Goal: Task Accomplishment & Management: Complete application form

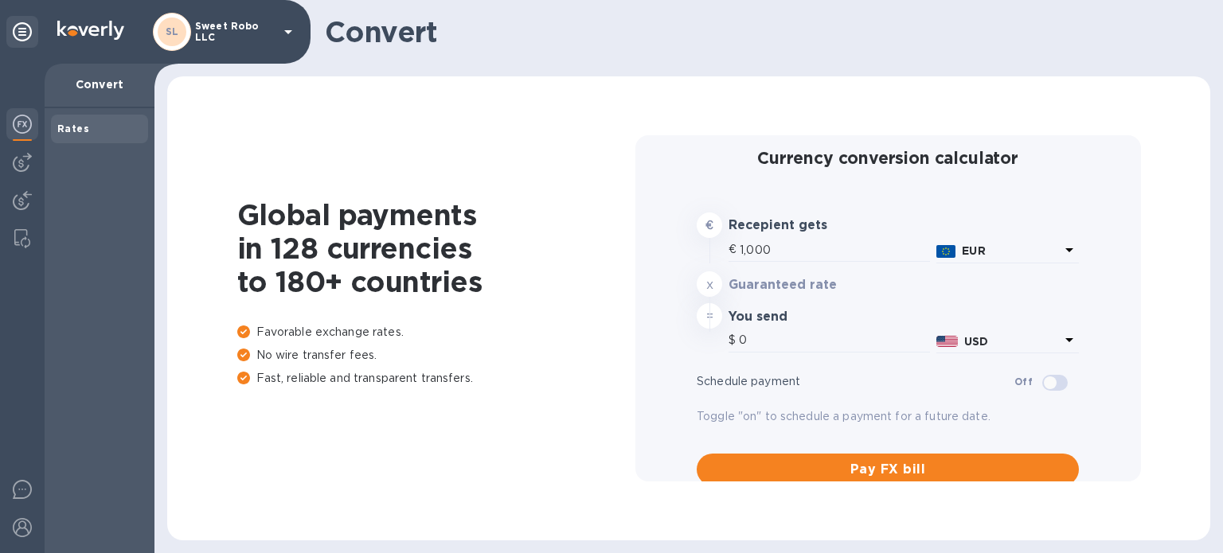
type input "1,177.97"
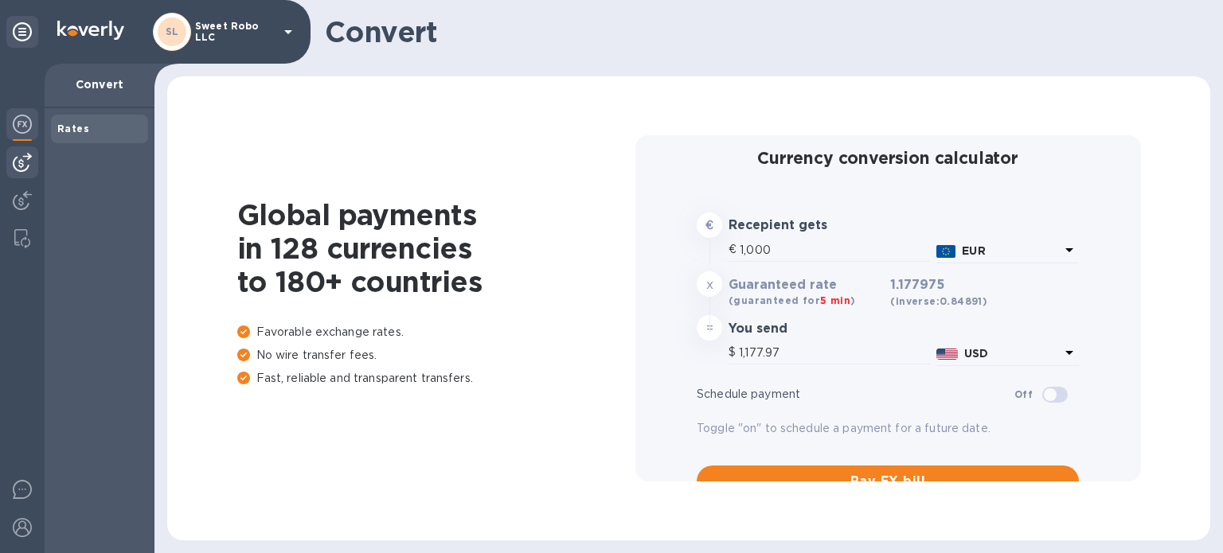
click at [28, 166] on img at bounding box center [22, 162] width 19 height 19
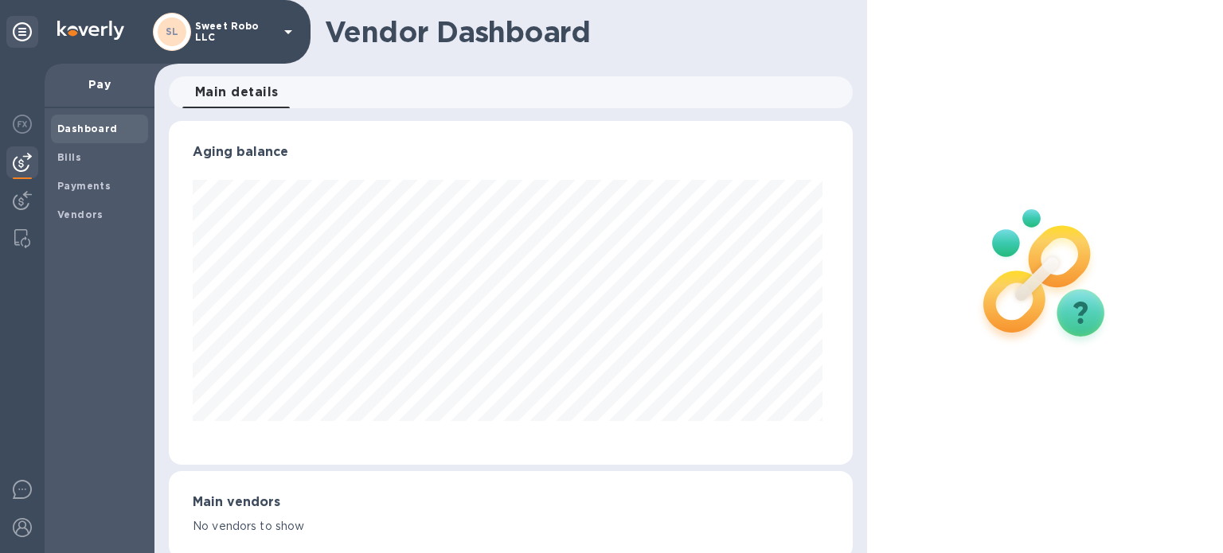
scroll to position [344, 678]
click at [76, 211] on b "Vendors" at bounding box center [80, 215] width 46 height 12
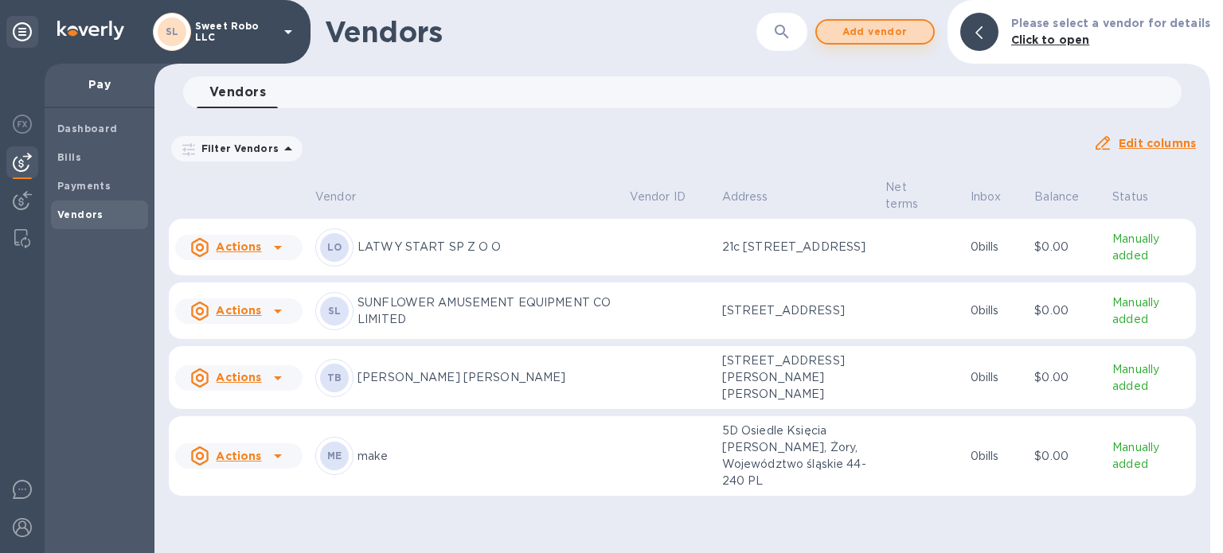
click at [882, 29] on span "Add vendor" at bounding box center [875, 31] width 91 height 19
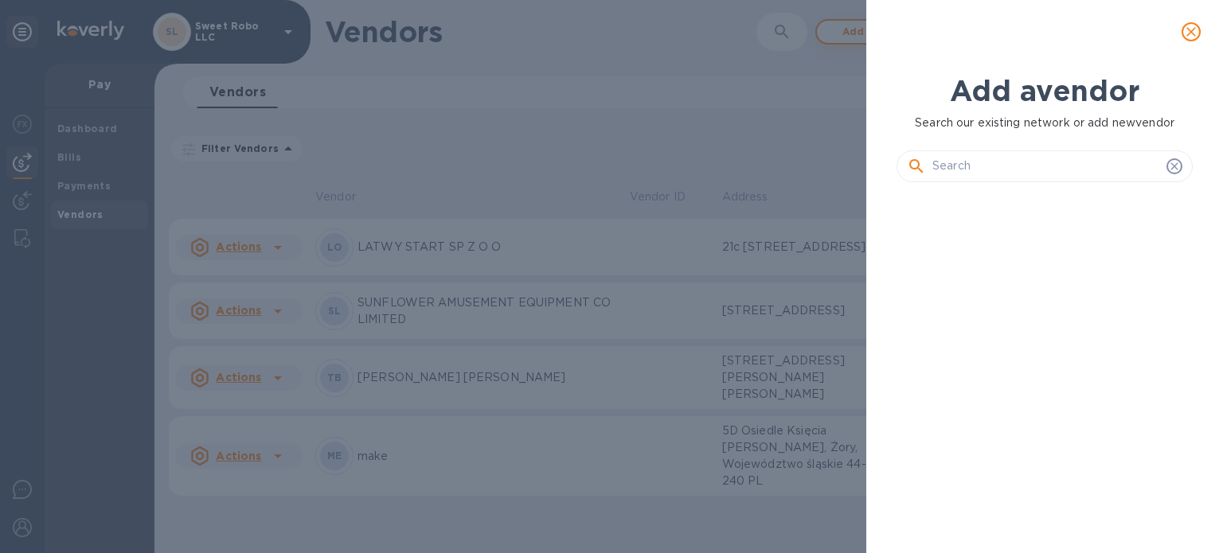
scroll to position [304, 303]
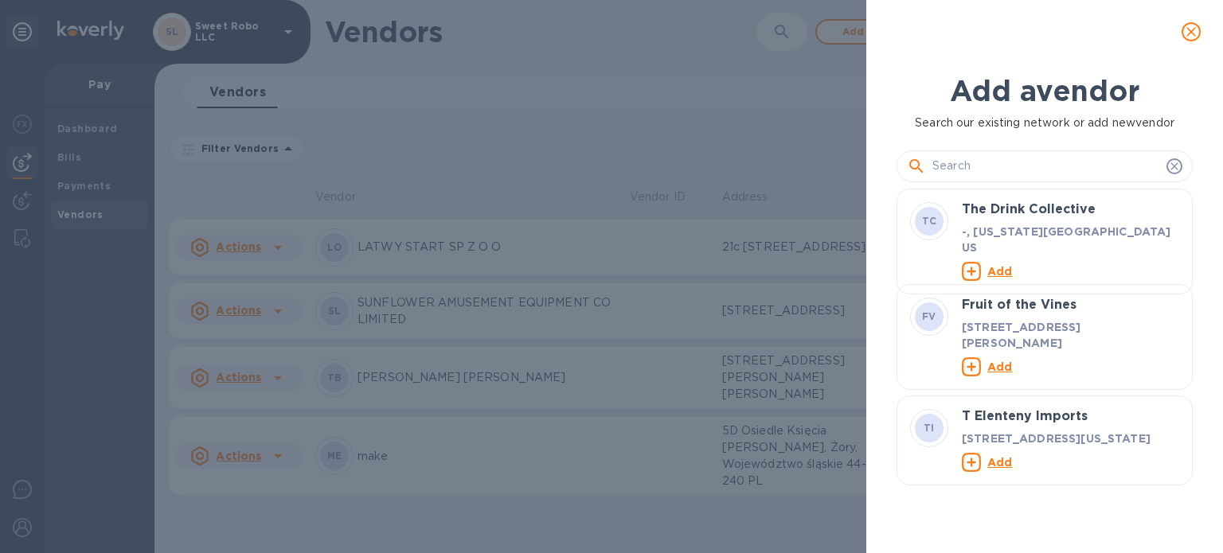
click at [929, 168] on div at bounding box center [1045, 166] width 276 height 24
paste input "Yuehuaji (Shenzhen) Technology Co., Ltd."
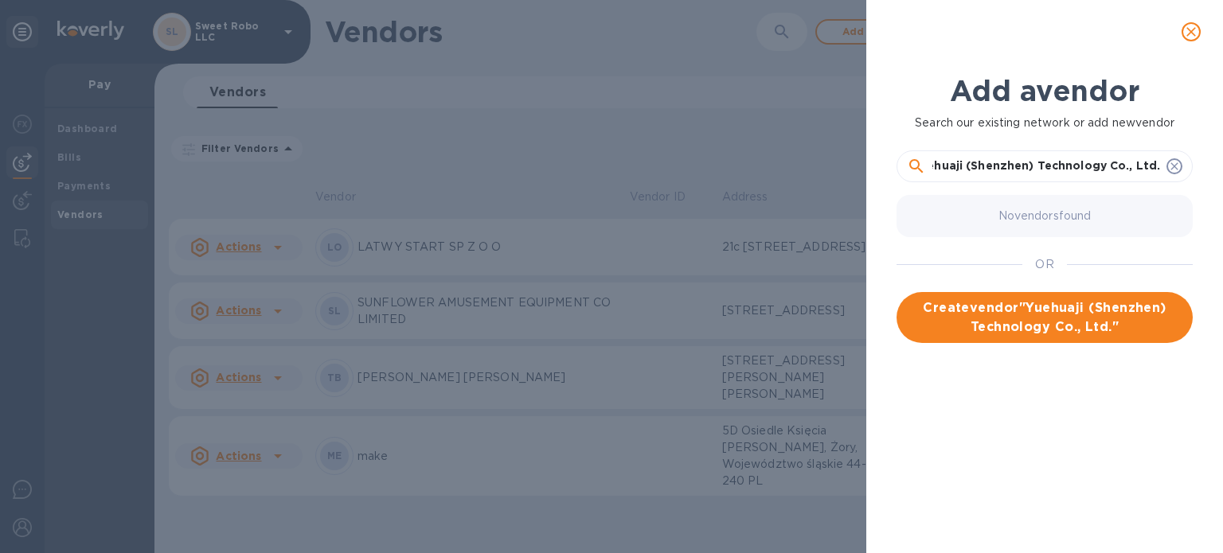
scroll to position [0, 0]
drag, startPoint x: 1012, startPoint y: 170, endPoint x: 936, endPoint y: 170, distance: 76.5
click at [936, 170] on input "Yuehuaji (Shenzhen) Technology Co., Ltd." at bounding box center [1047, 166] width 228 height 24
click at [1042, 167] on input "Yuehuaji (Shenzhen) Technology Co., Ltd." at bounding box center [1047, 166] width 228 height 24
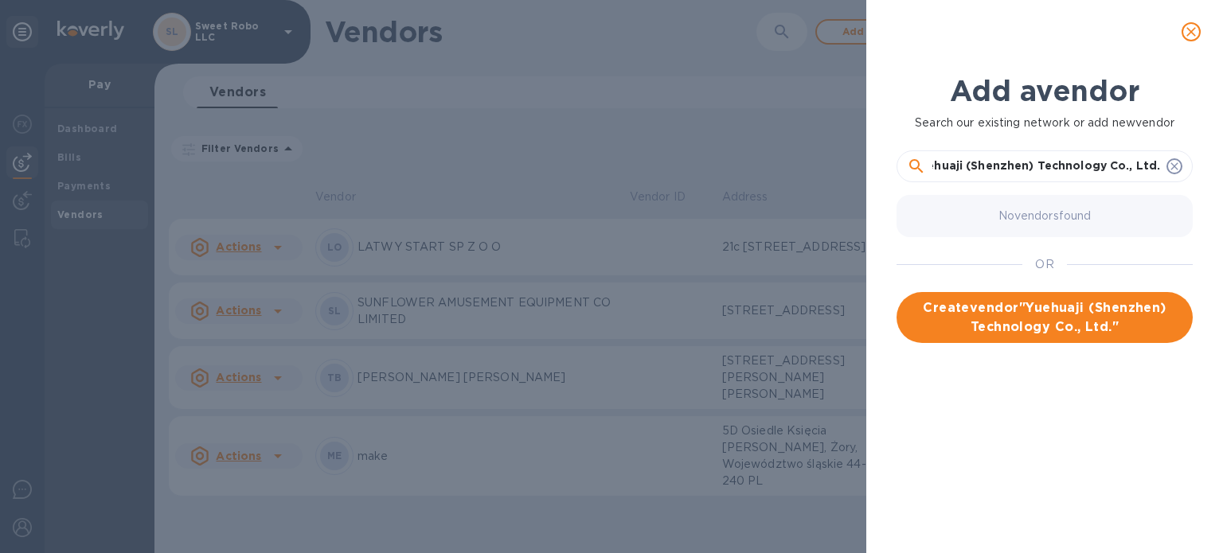
click at [1076, 170] on input "Yuehuaji (Shenzhen) Technology Co., Ltd." at bounding box center [1047, 166] width 228 height 24
click at [1102, 171] on input "Yuehuaji (Shenzhen) Technology Co Ltd." at bounding box center [1047, 166] width 228 height 24
type input "Yuehuaji (Shenzhen) Technology Co Ltd"
click at [1121, 303] on span "Create vendor " Yuehuaji (Shenzhen) Technology Co Ltd "" at bounding box center [1044, 318] width 271 height 38
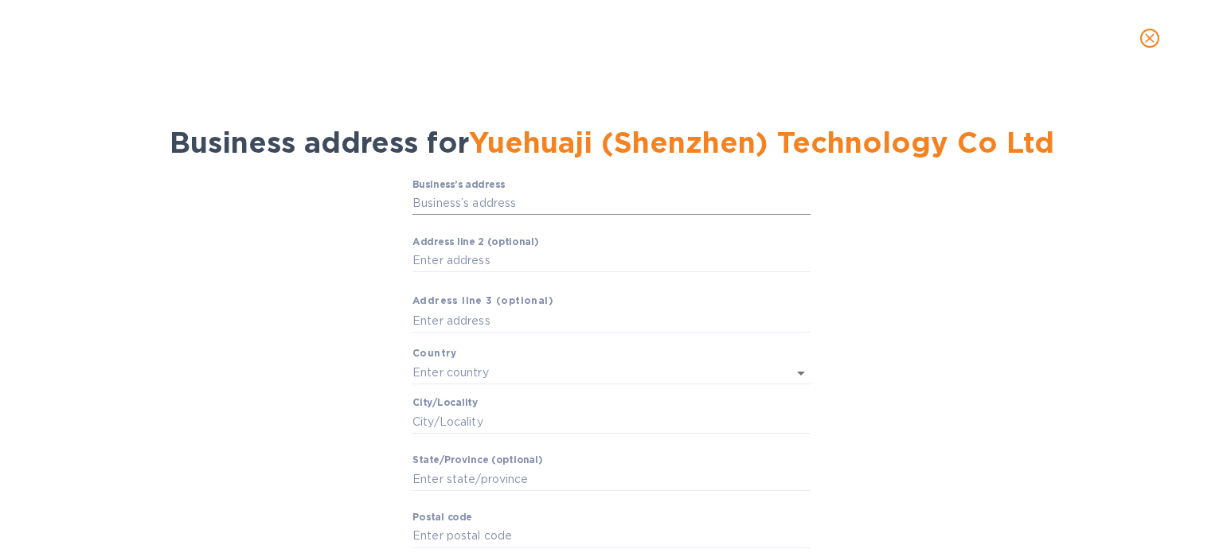
click at [483, 201] on input "Business’s аddress" at bounding box center [612, 204] width 398 height 24
paste input "18/F, 20/F, 22-29/F, CHATER HOUSE, 8 CONNAUGHT ROAD CENTRAL, HONG KONG"
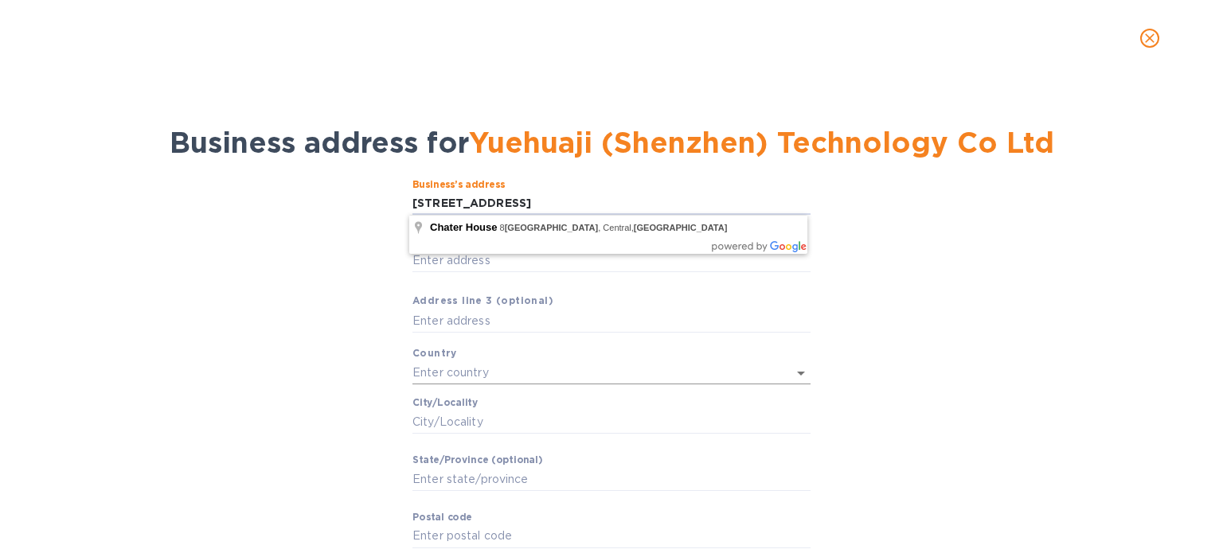
type input "18/F, 20/F, 22-29/F, CHATER HOUSE, 8 CONNAUGHT ROAD CENTRAL, HONG KONG"
click at [500, 369] on input "text" at bounding box center [590, 373] width 354 height 23
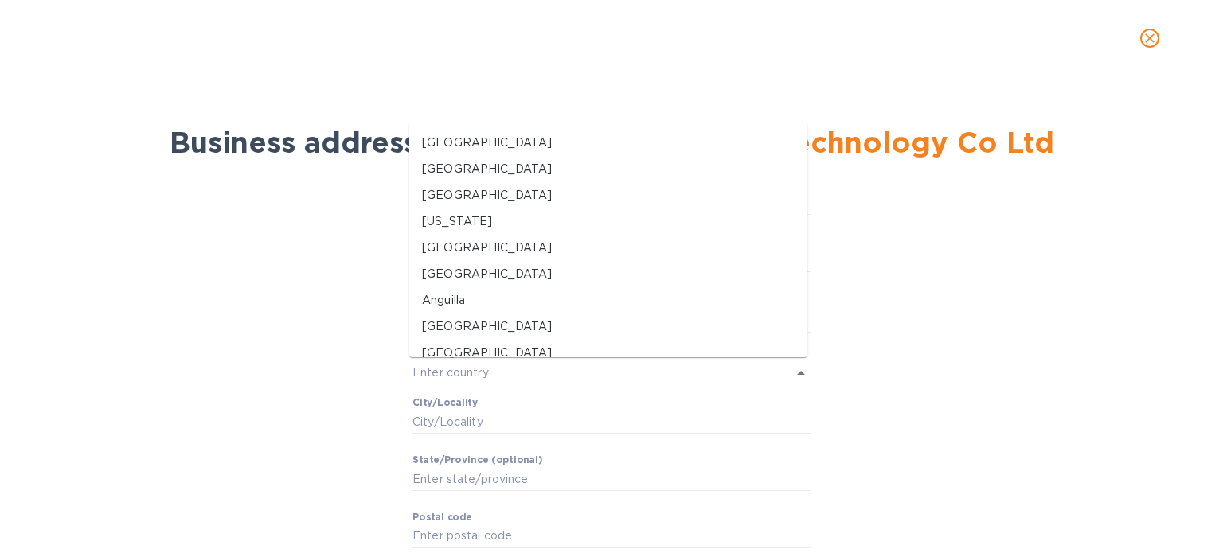
scroll to position [0, 0]
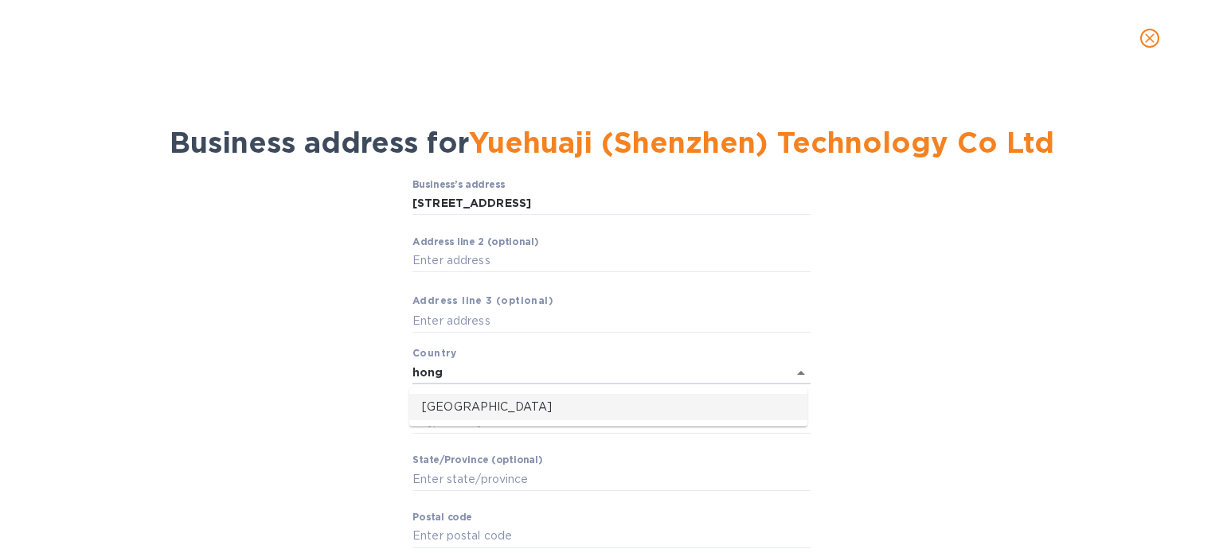
click at [472, 415] on p "Hong Kong" at bounding box center [608, 407] width 373 height 17
type input "Hong Kong"
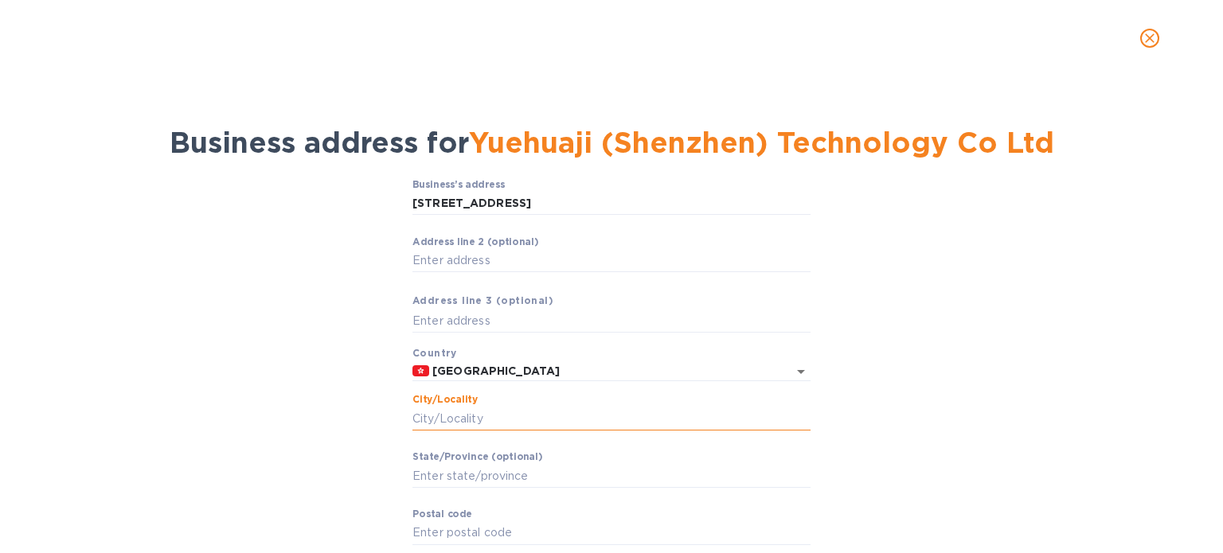
click at [472, 415] on input "Сity/Locаlity" at bounding box center [612, 419] width 398 height 24
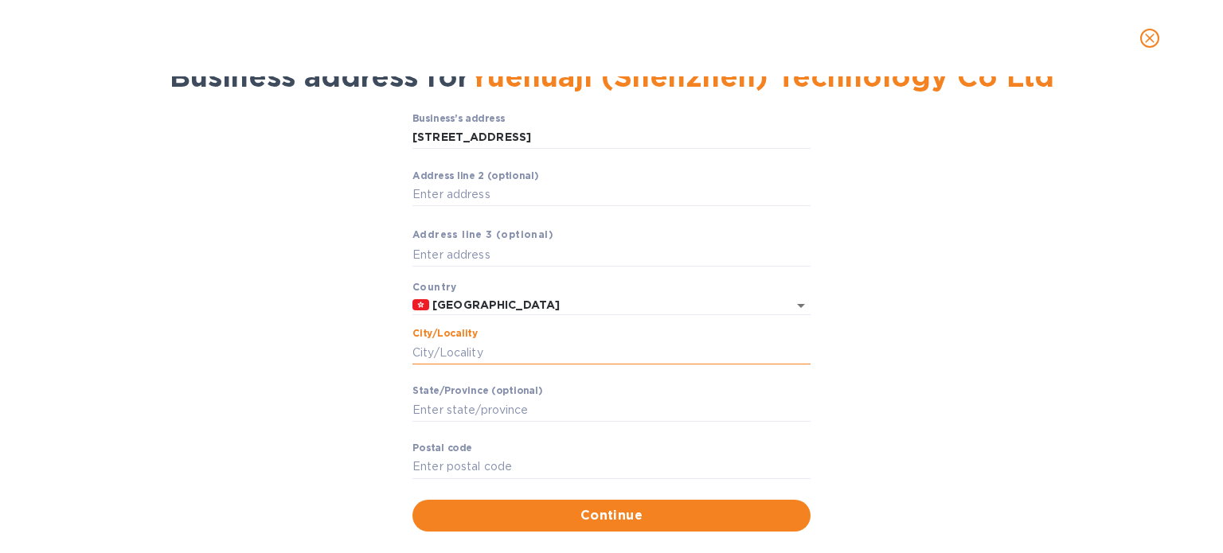
scroll to position [67, 0]
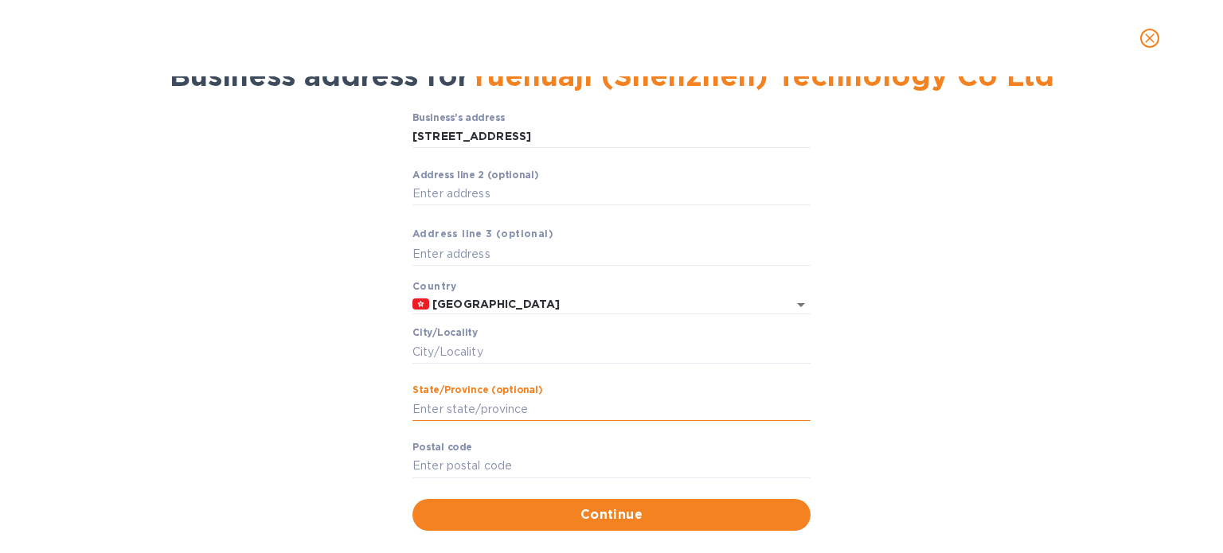
click at [472, 415] on input "Stаte/Province (optional)" at bounding box center [612, 409] width 398 height 24
click at [485, 405] on input "Central HongKong" at bounding box center [612, 409] width 398 height 24
drag, startPoint x: 409, startPoint y: 411, endPoint x: 550, endPoint y: 404, distance: 141.1
click at [550, 404] on input "Central Hong Kong" at bounding box center [612, 409] width 398 height 24
type input "Central Hong Kong"
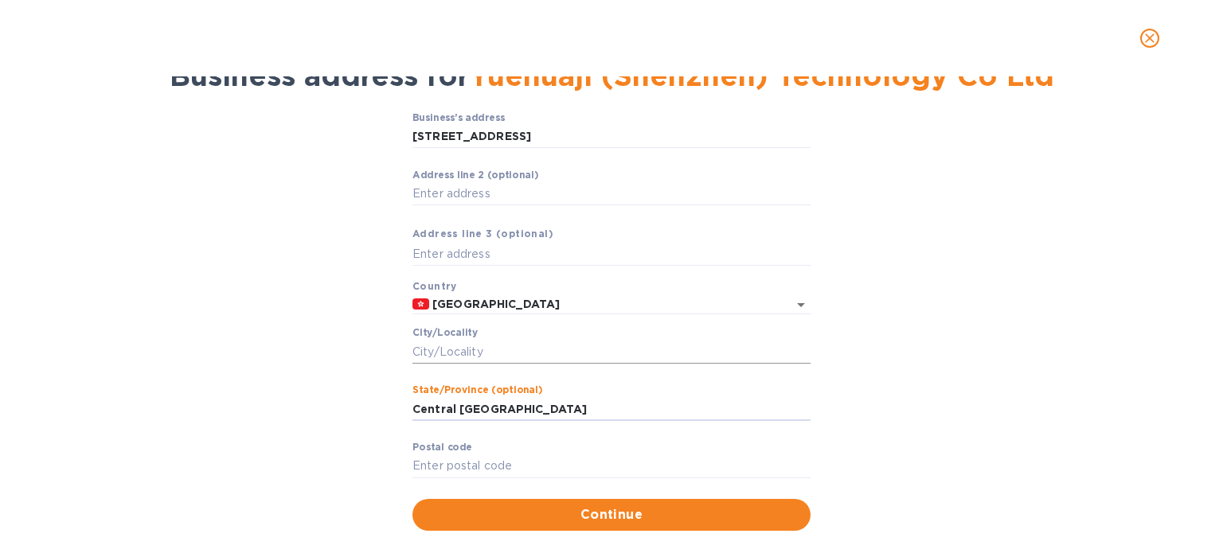
click at [522, 358] on input "Сity/Locаlity" at bounding box center [612, 352] width 398 height 24
paste input "Central Hong Kong"
type input "Central Hong Kong"
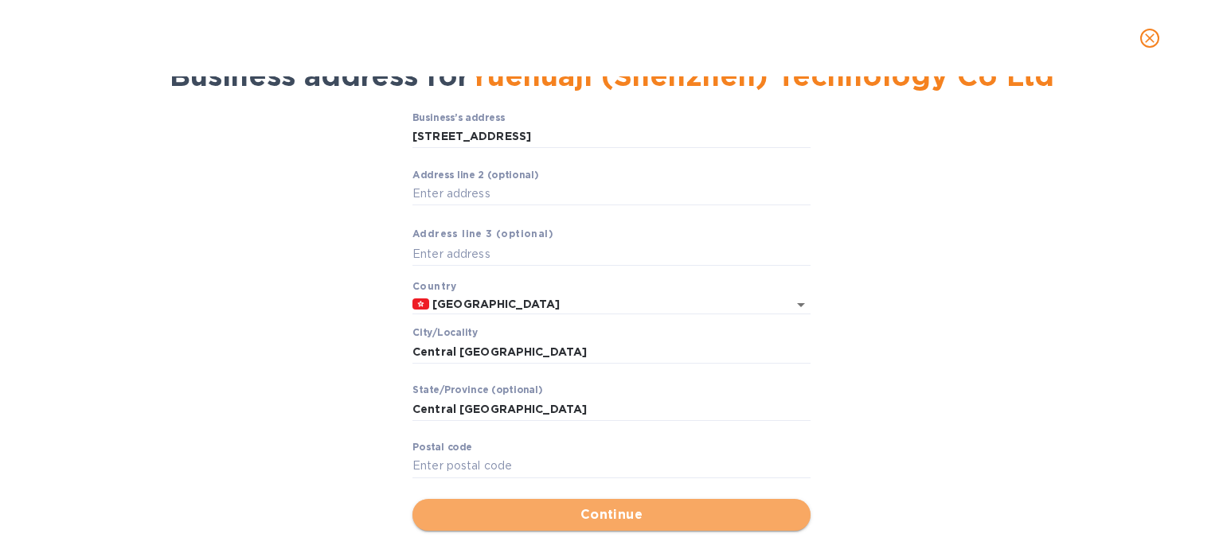
click at [634, 524] on span "Continue" at bounding box center [611, 515] width 373 height 19
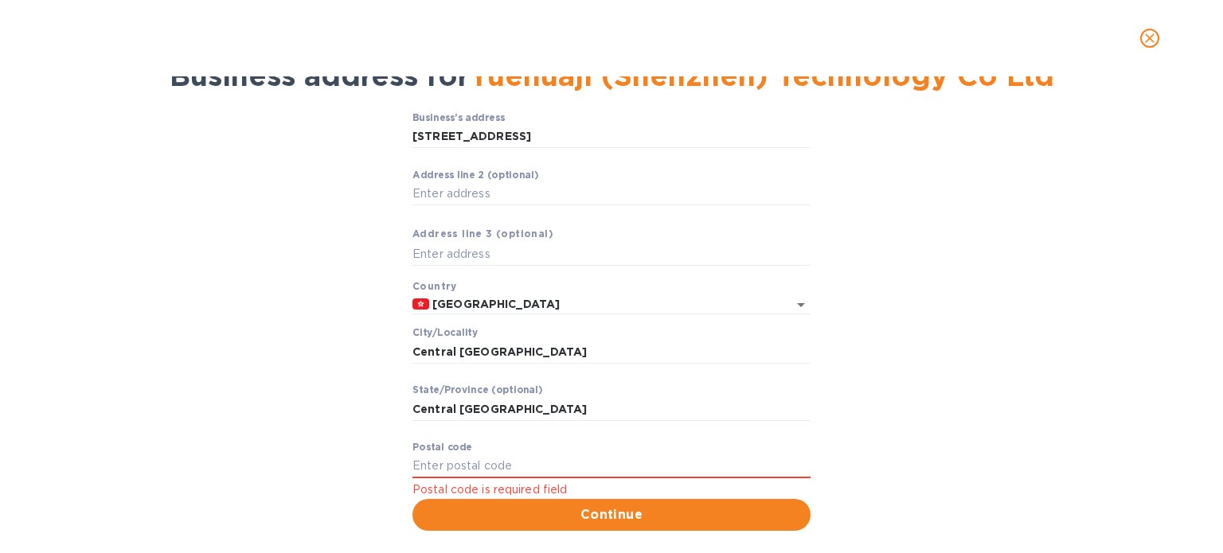
scroll to position [0, 0]
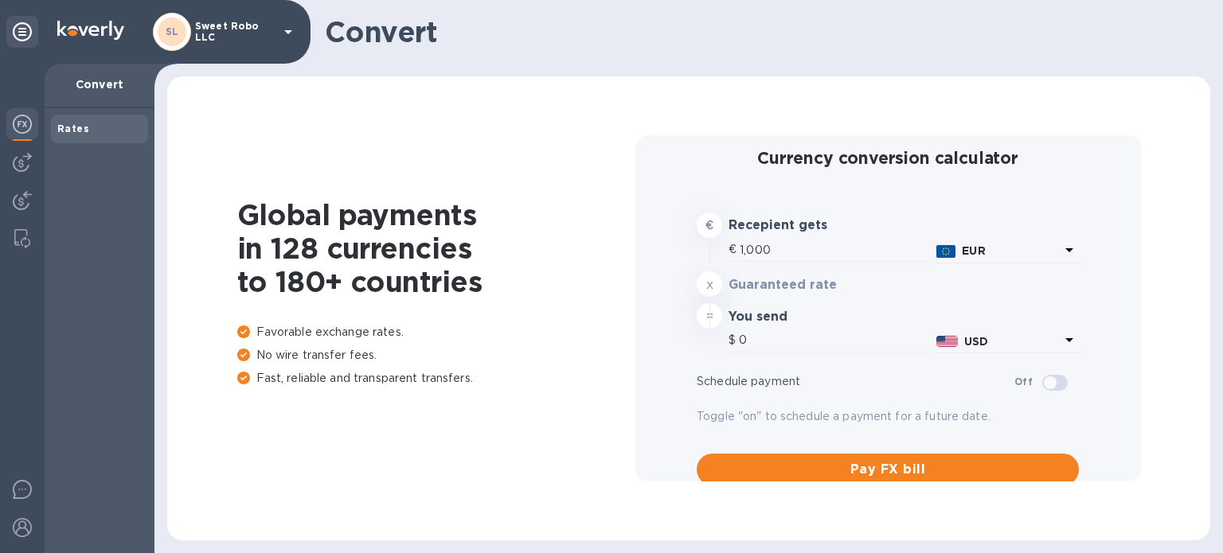
type input "1,177.87"
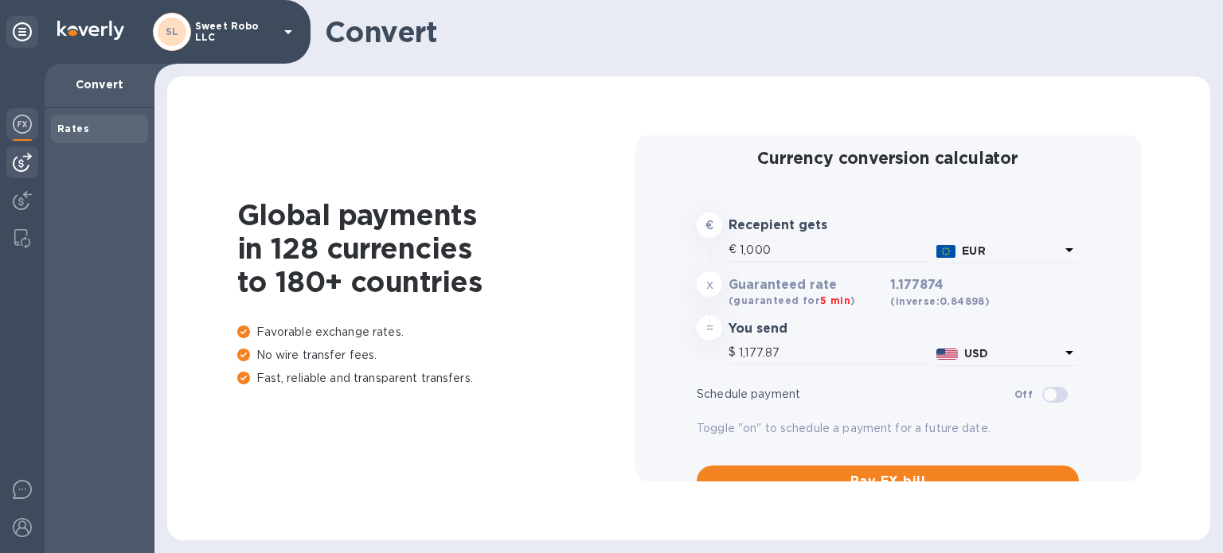
click at [29, 168] on img at bounding box center [22, 162] width 19 height 19
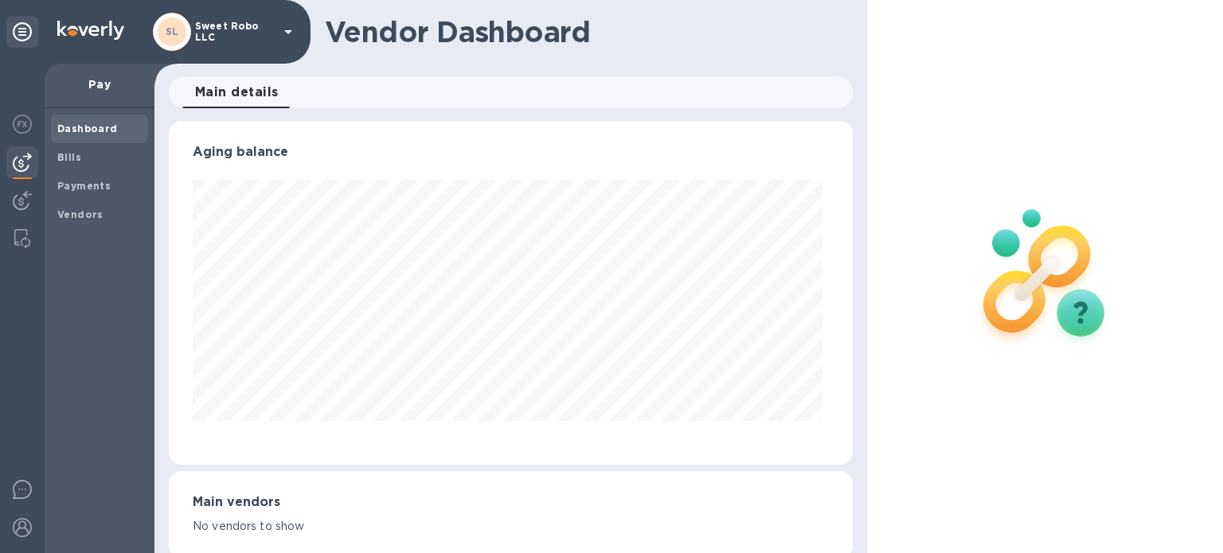
scroll to position [344, 678]
click at [101, 213] on span "Vendors" at bounding box center [99, 215] width 84 height 16
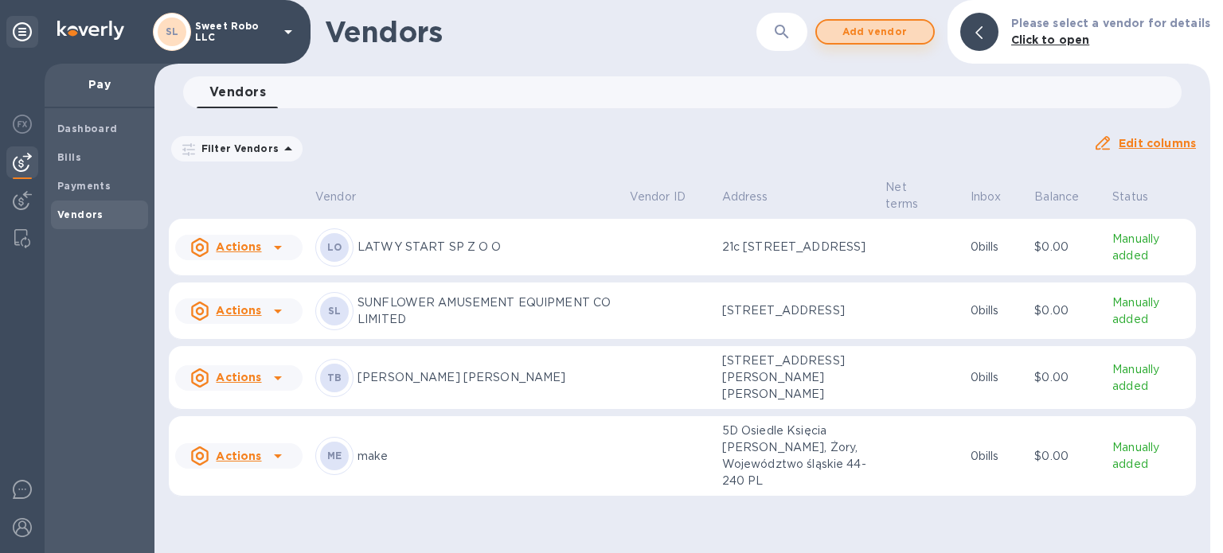
click at [891, 28] on span "Add vendor" at bounding box center [875, 31] width 91 height 19
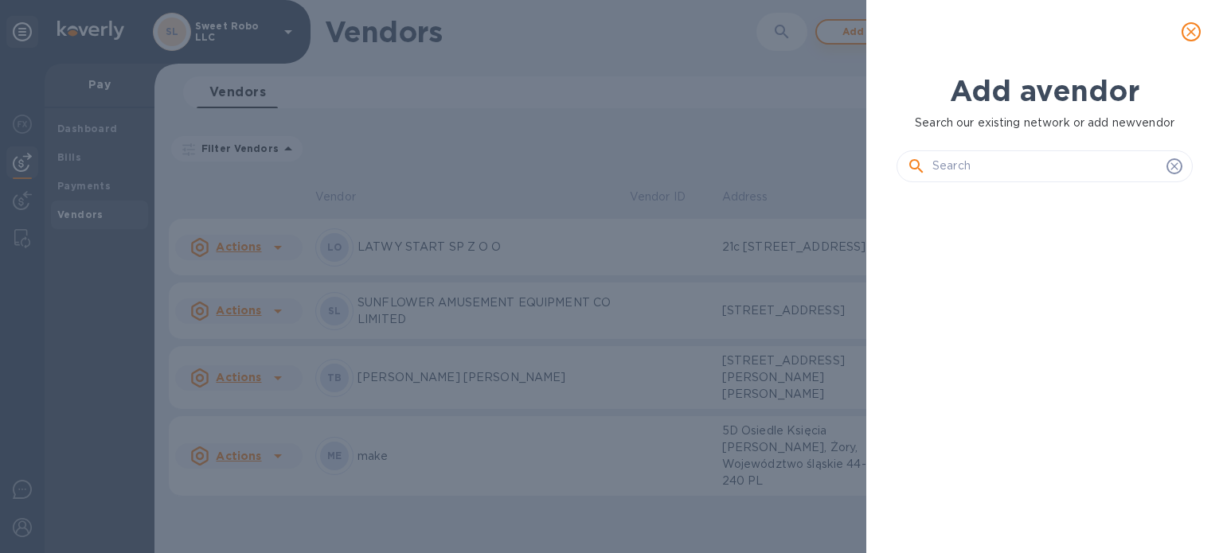
scroll to position [304, 303]
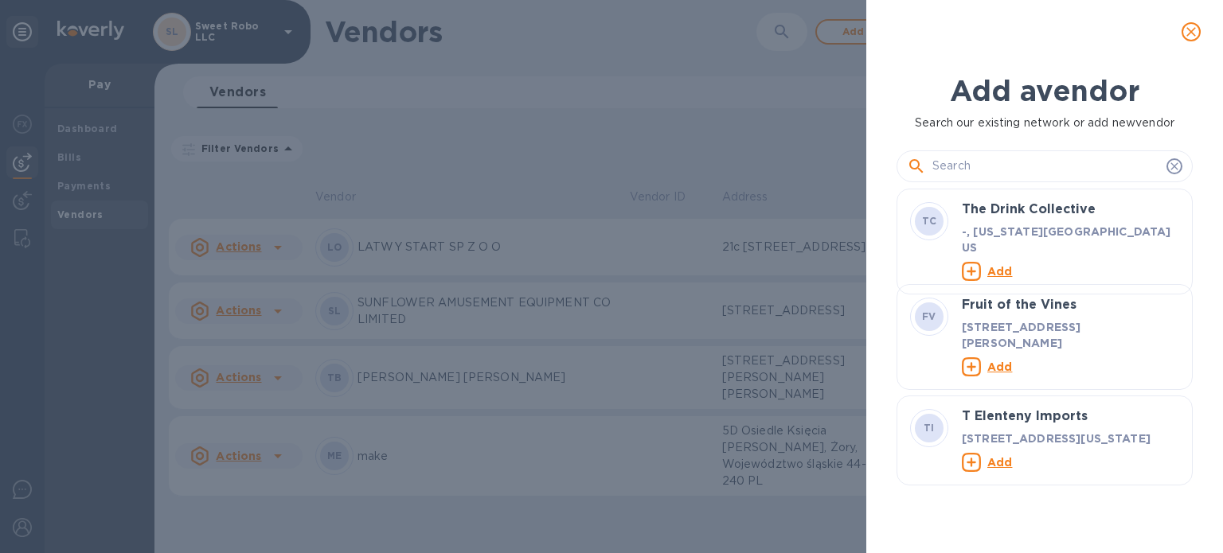
click at [952, 169] on input "text" at bounding box center [1047, 166] width 228 height 24
paste input "Yuehuaji (Shenzhen) Technology Co., Ltd."
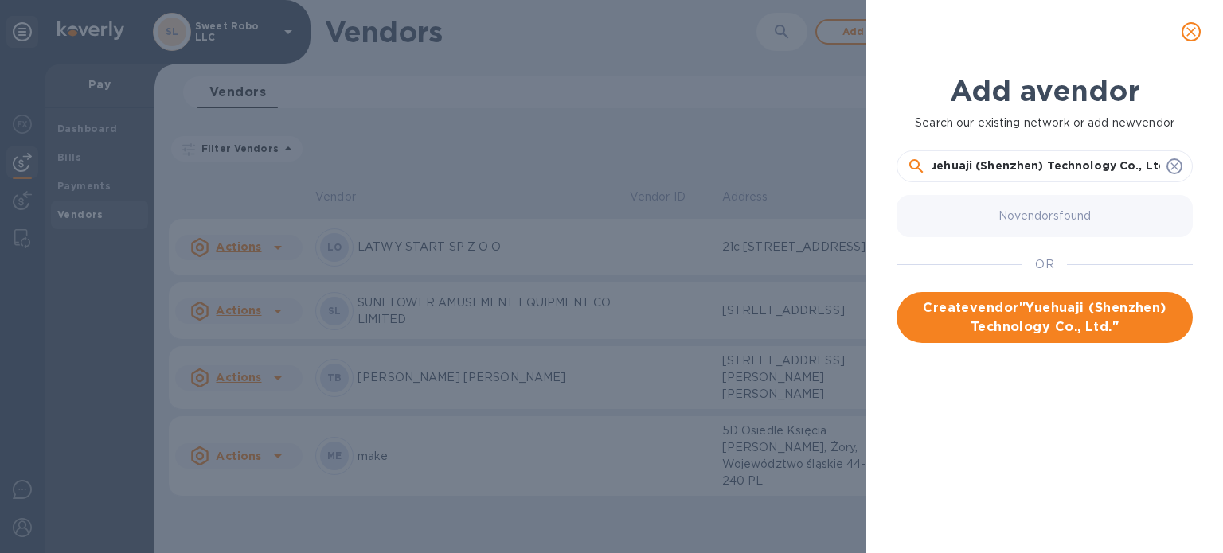
click at [1134, 171] on input "Yuehuaji (Shenzhen) Technology Co., Ltd." at bounding box center [1047, 166] width 228 height 24
type input "Yuehuaji (Shenzhen) Technology Co Ltd"
click at [1105, 327] on span "Create vendor " Yuehuaji (Shenzhen) Technology Co Ltd "" at bounding box center [1044, 318] width 271 height 38
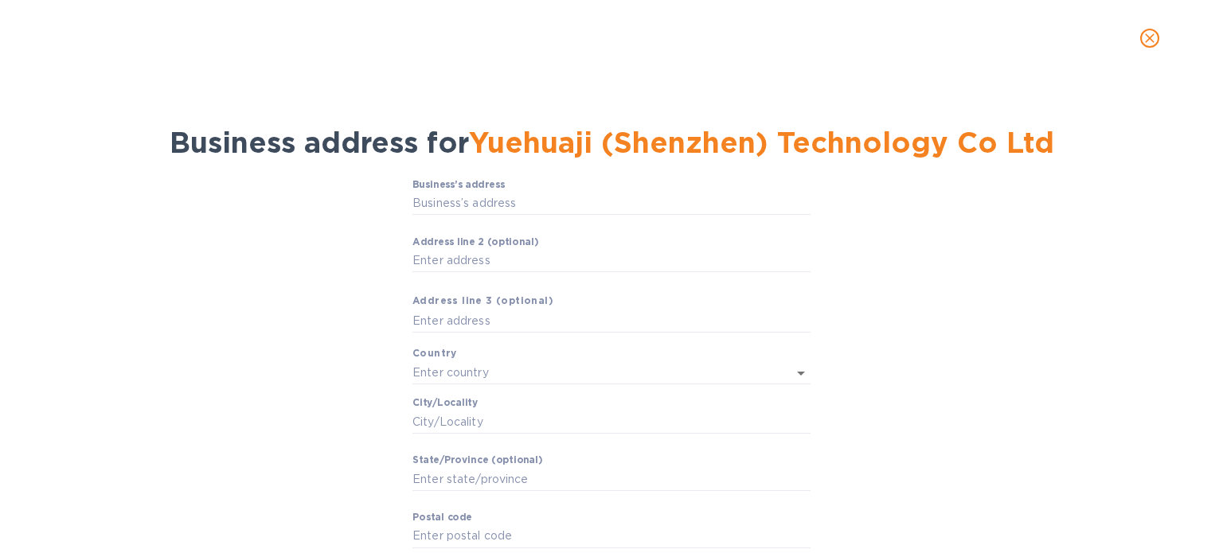
click at [429, 216] on div "Business’s аddress ​" at bounding box center [612, 207] width 398 height 57
click at [430, 209] on input "Business’s аddress" at bounding box center [612, 204] width 398 height 24
paste input "[GEOGRAPHIC_DATA][US_STATE]"
type input "[GEOGRAPHIC_DATA]"
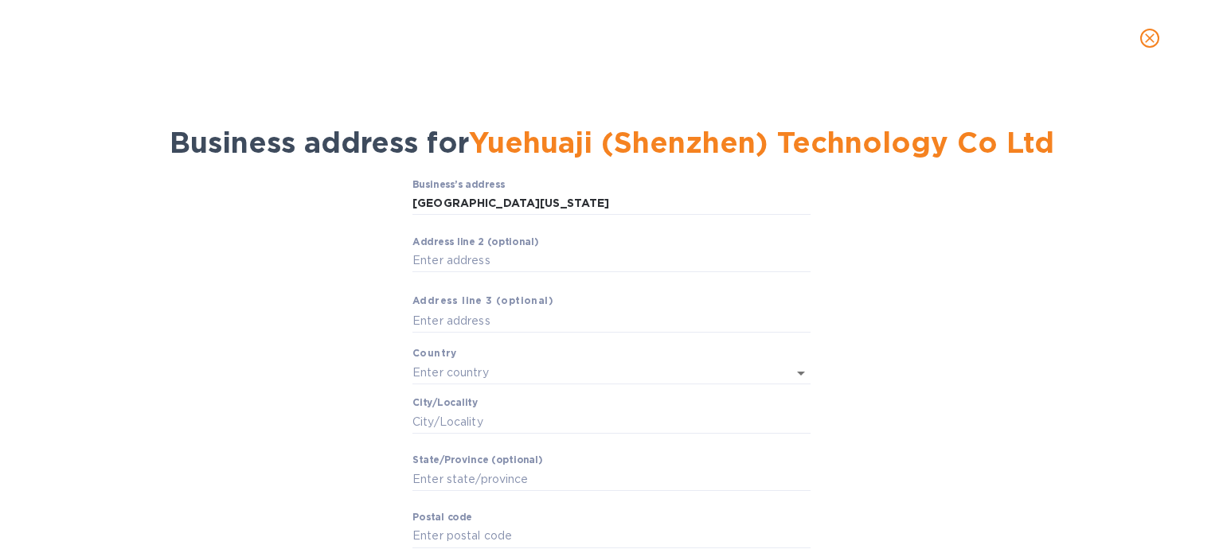
type input "[US_STATE]"
type input "NY"
type input "10019"
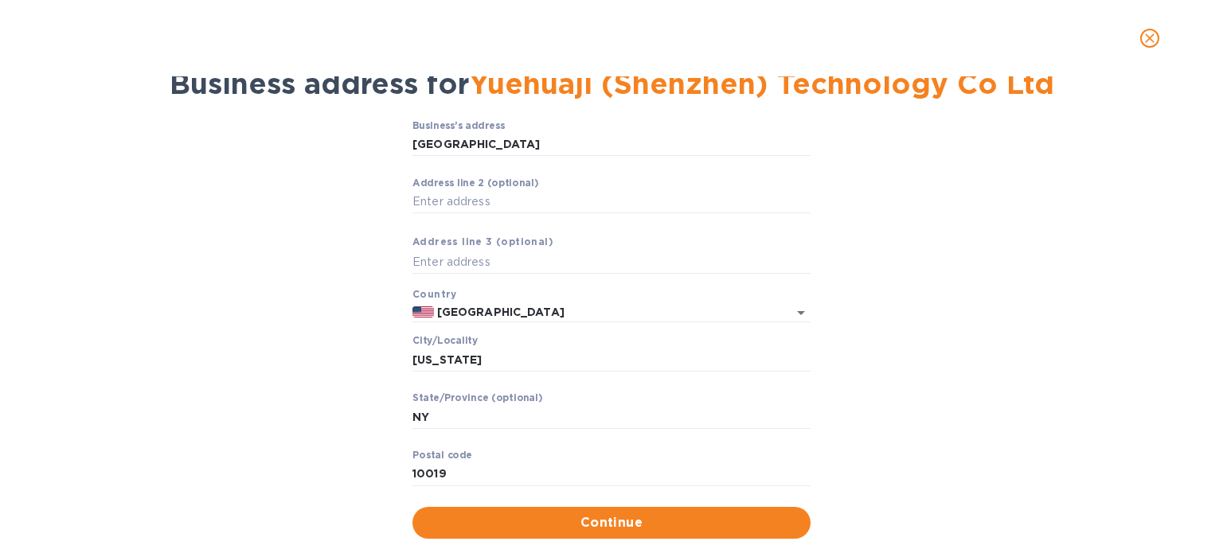
scroll to position [92, 0]
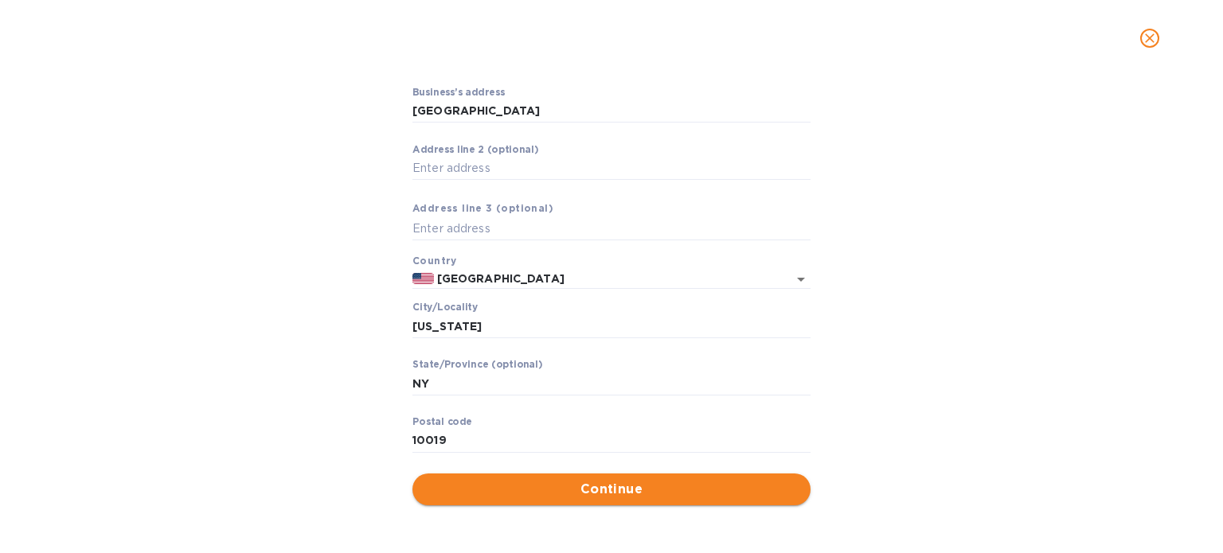
click at [585, 482] on span "Continue" at bounding box center [611, 489] width 373 height 19
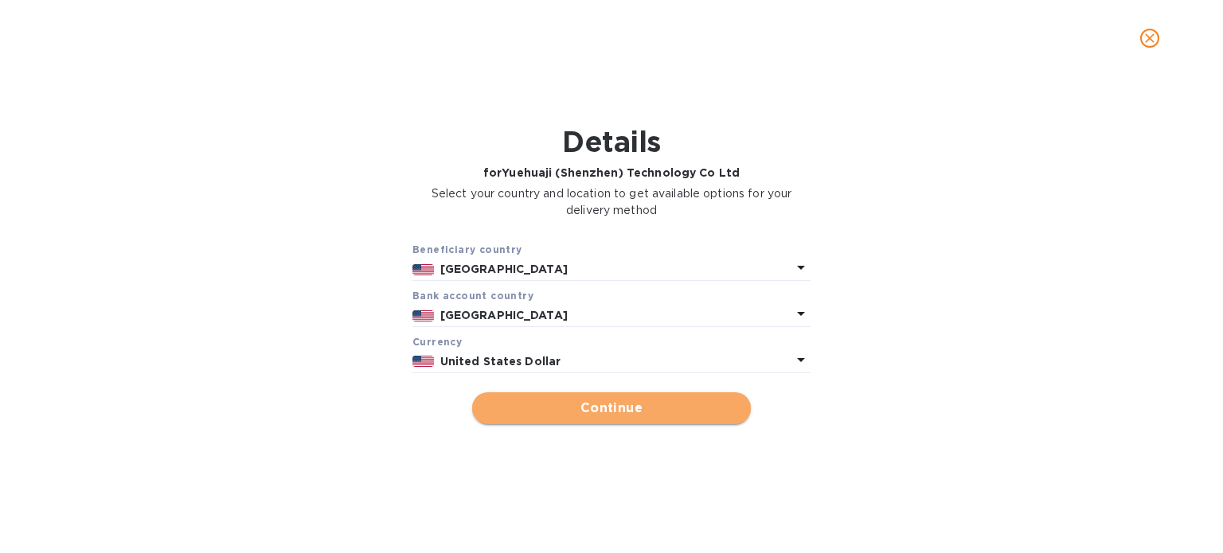
click at [636, 413] on span "Continue" at bounding box center [611, 408] width 253 height 19
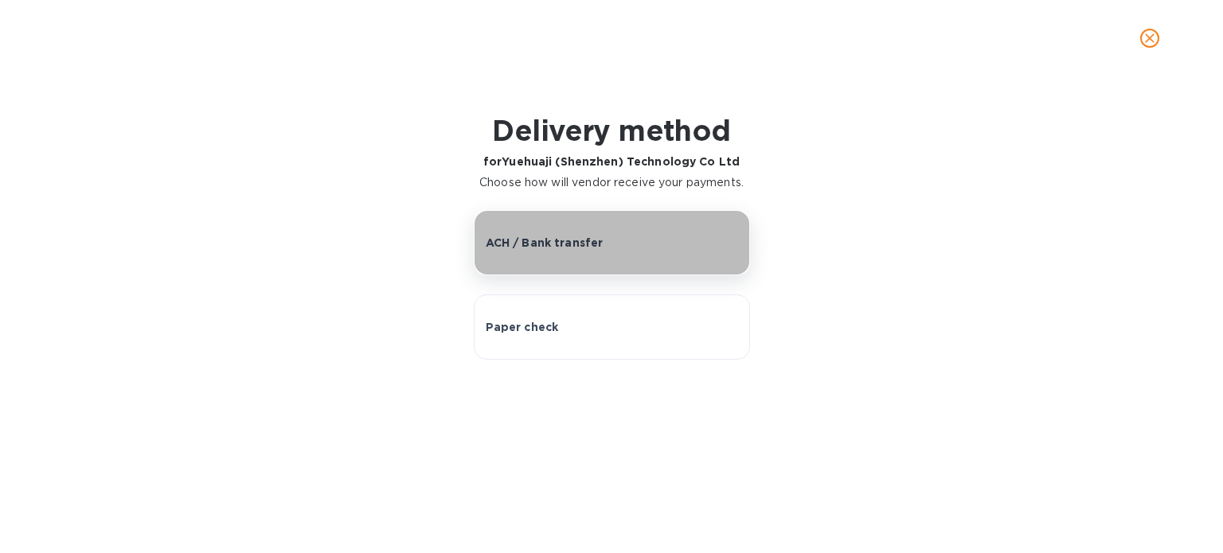
click at [583, 247] on p "ACH / Bank transfer" at bounding box center [545, 243] width 118 height 16
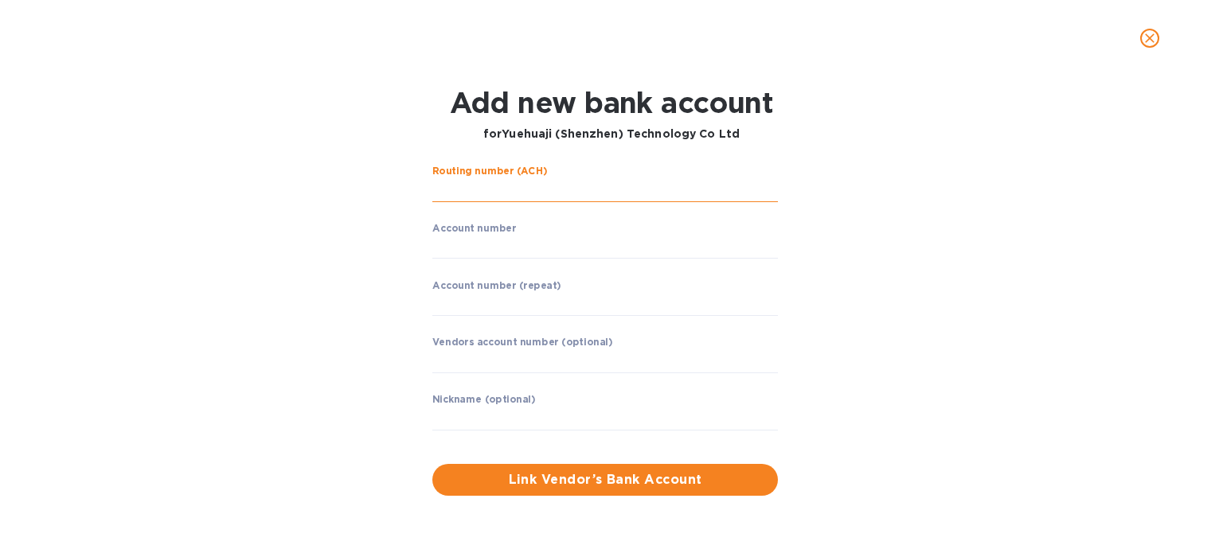
click at [514, 193] on input "string" at bounding box center [605, 190] width 346 height 24
click at [532, 194] on input "string" at bounding box center [605, 190] width 346 height 24
type input "0260"
